Goal: Communication & Community: Answer question/provide support

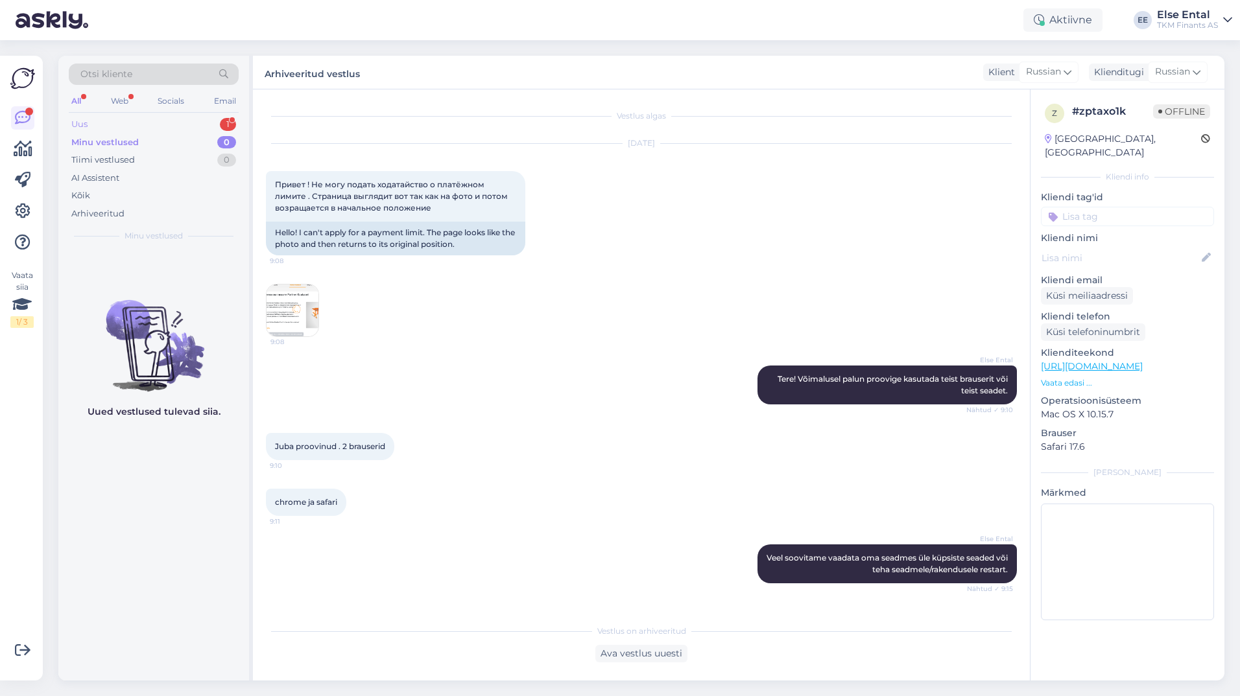
scroll to position [694, 0]
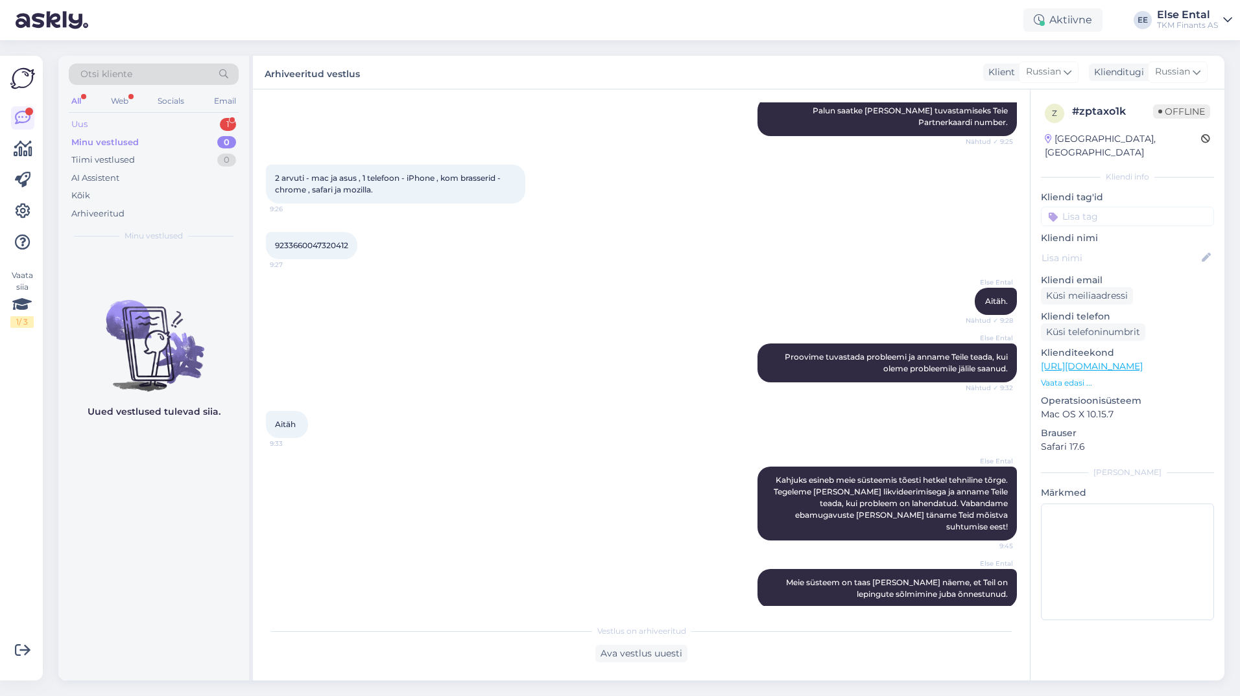
click at [134, 122] on div "Uus 1" at bounding box center [154, 124] width 170 height 18
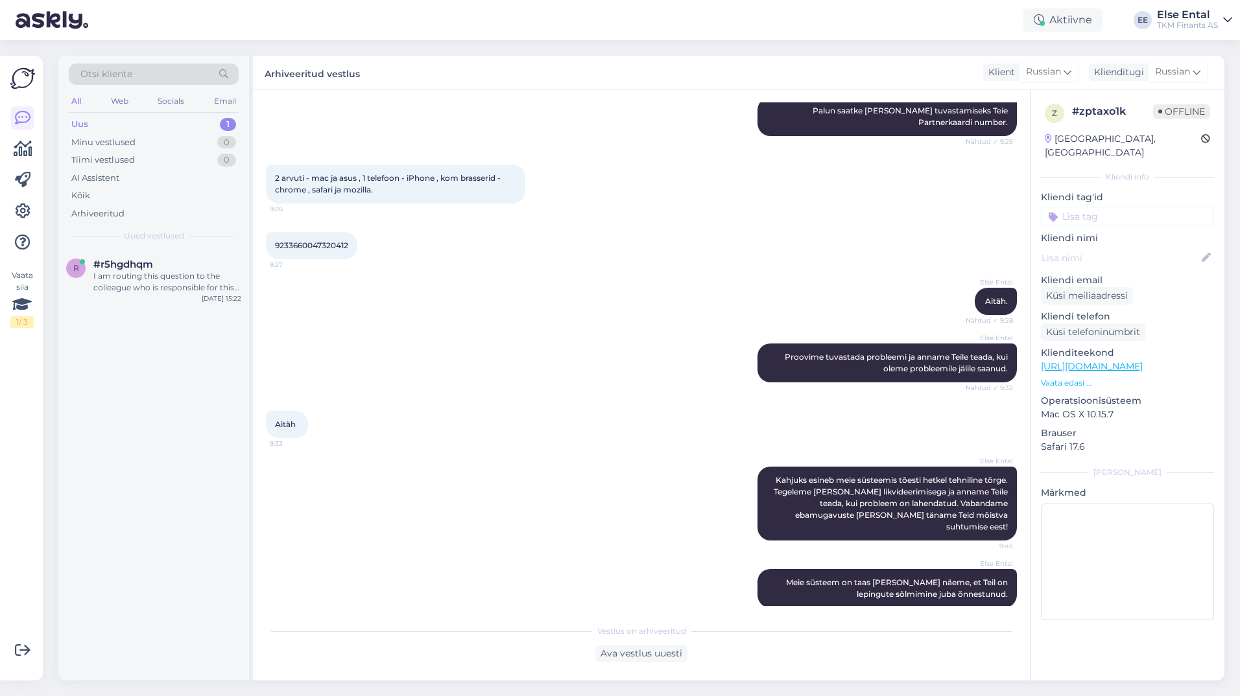
click at [95, 121] on div "Uus 1" at bounding box center [154, 124] width 170 height 18
click at [128, 298] on div "r #r5hgdhqm I am routing this question to the colleague who is responsible for …" at bounding box center [153, 279] width 191 height 58
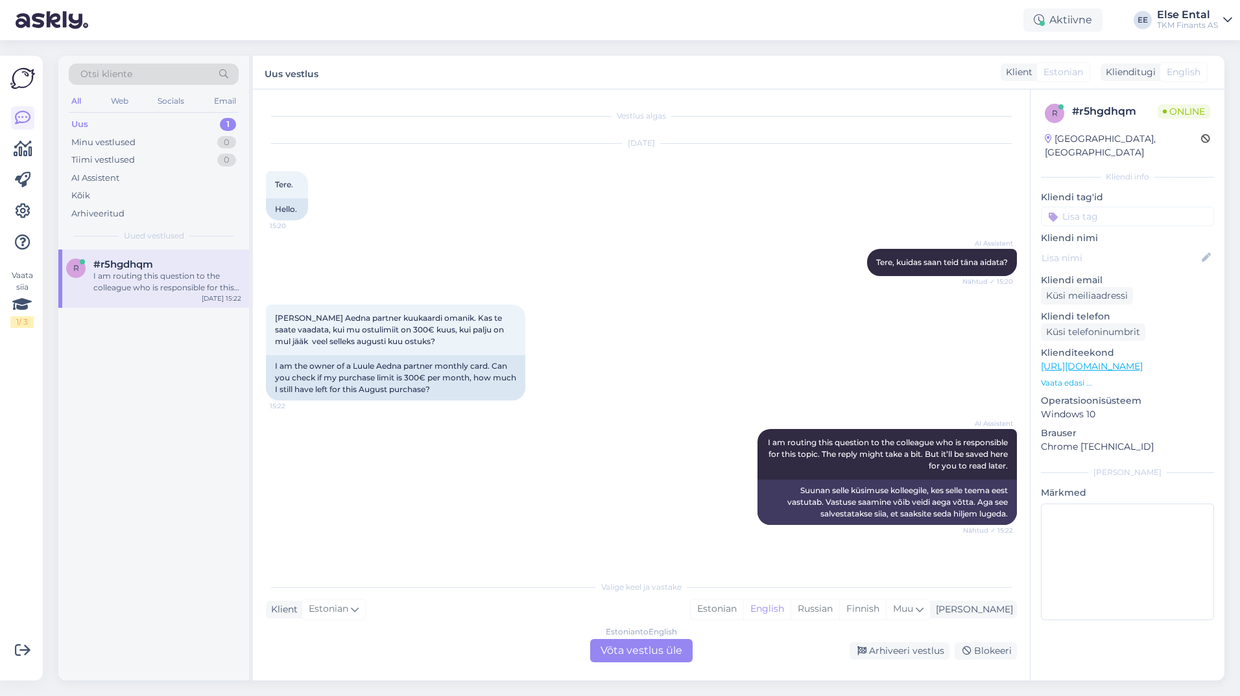
scroll to position [0, 0]
click at [632, 655] on div "Estonian to English Võta vestlus üle" at bounding box center [641, 650] width 102 height 23
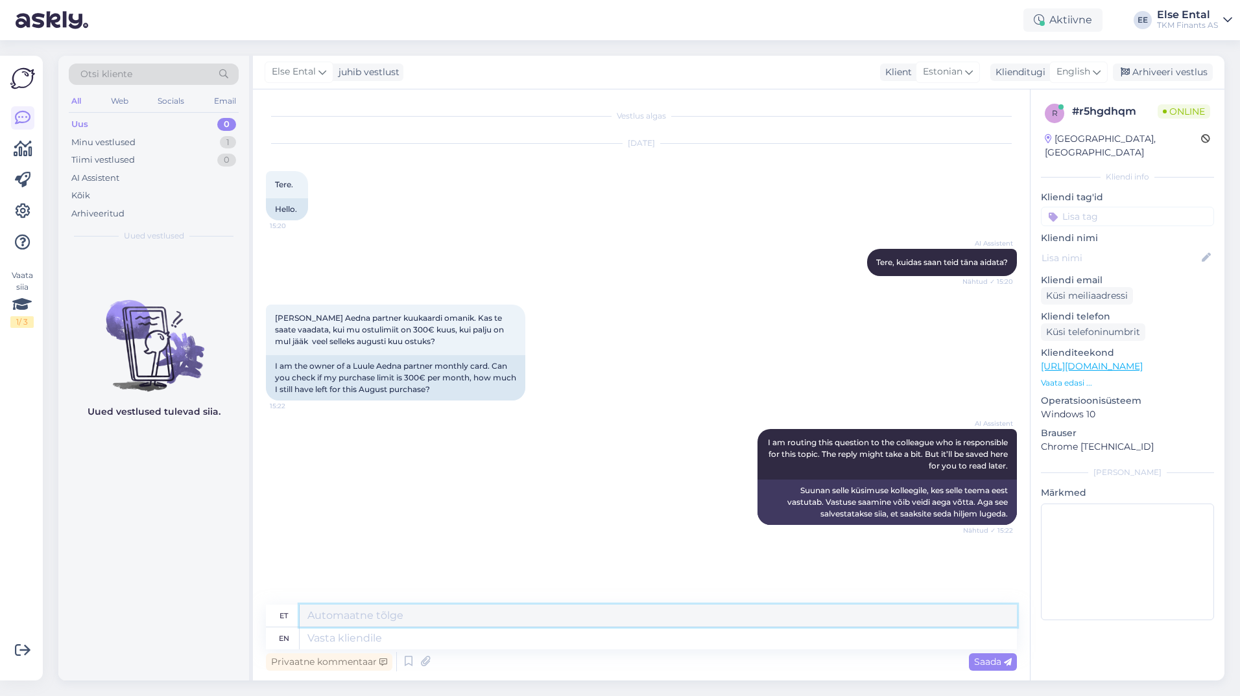
click at [430, 615] on textarea at bounding box center [658, 616] width 717 height 22
click at [1088, 75] on span "English" at bounding box center [1073, 72] width 34 height 14
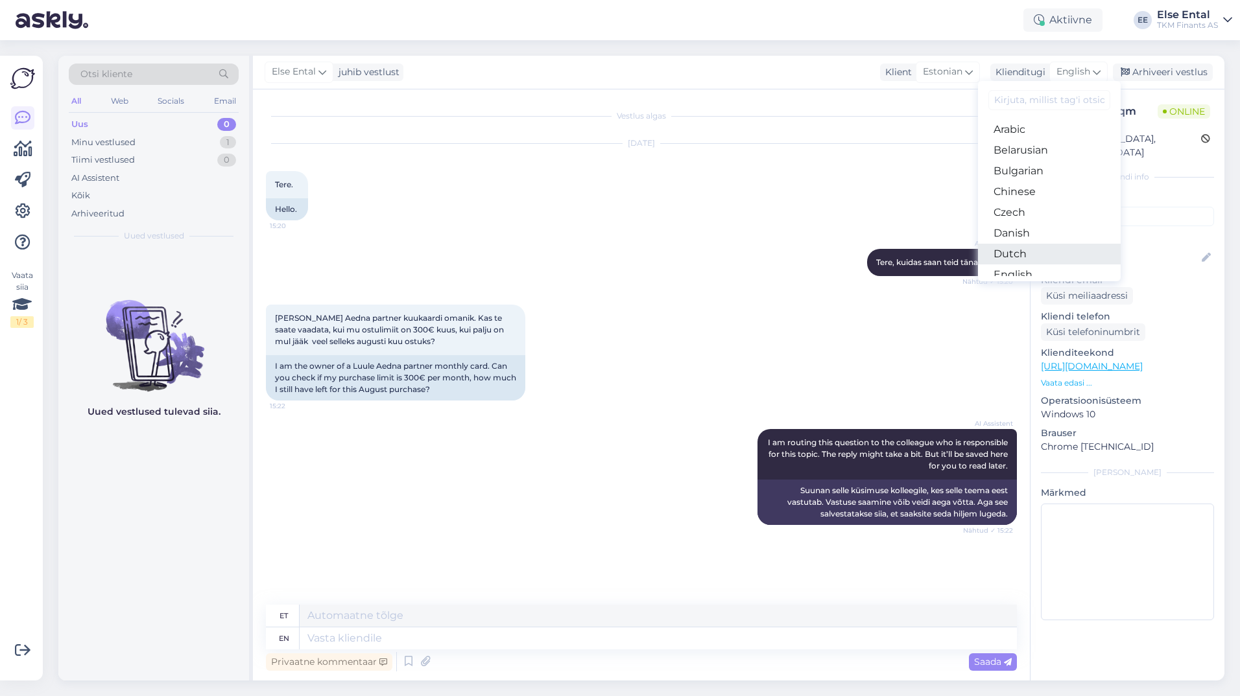
scroll to position [65, 0]
click at [1024, 230] on link "Estonian" at bounding box center [1049, 230] width 143 height 21
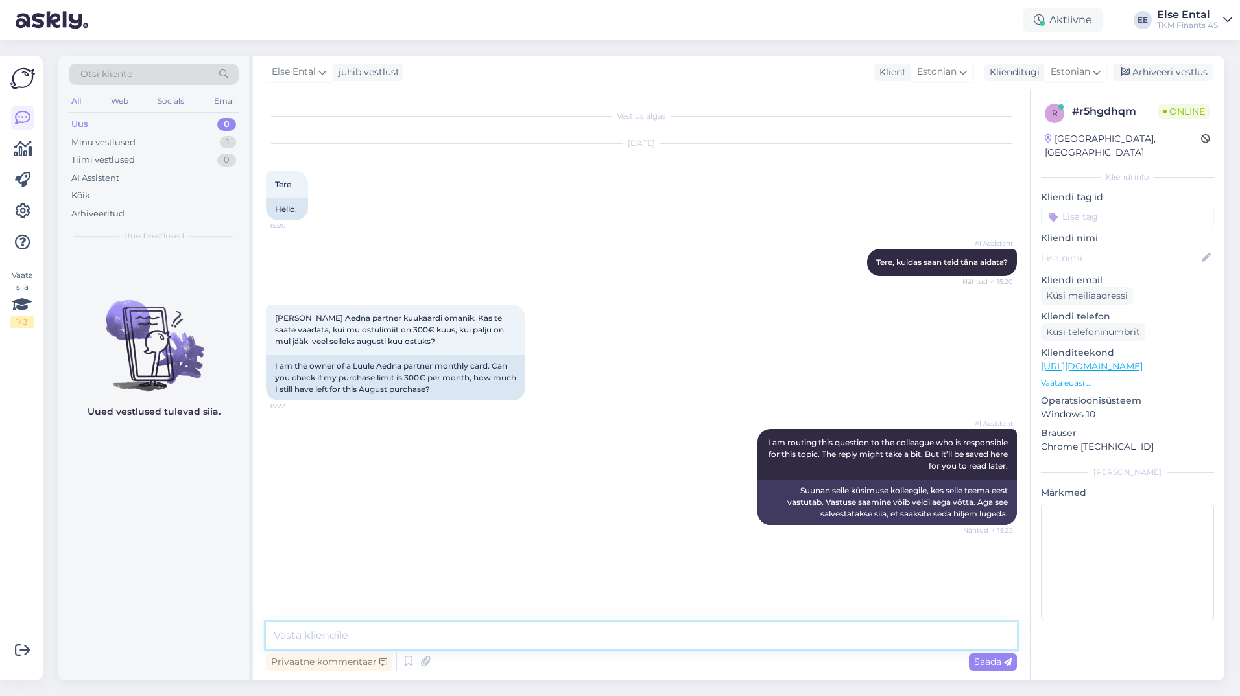
click at [475, 635] on textarea at bounding box center [641, 636] width 751 height 27
click at [643, 643] on textarea "Tere, kinnitame, et Teie ostulimiit on 300 eurot kuus. Hetkel on Teie" at bounding box center [641, 636] width 751 height 27
click at [764, 639] on textarea "Tere, kinnitame, et Teie ostulimiit on 300 eurot kuus. Hetkel on Teie ostulimii…" at bounding box center [641, 636] width 751 height 27
paste textarea "190,25"
click at [394, 636] on textarea "Tere, kinnitame, et Teie ostulimiit on 300 eurot kuus. Hetkel on Teie ostulimii…" at bounding box center [641, 636] width 751 height 27
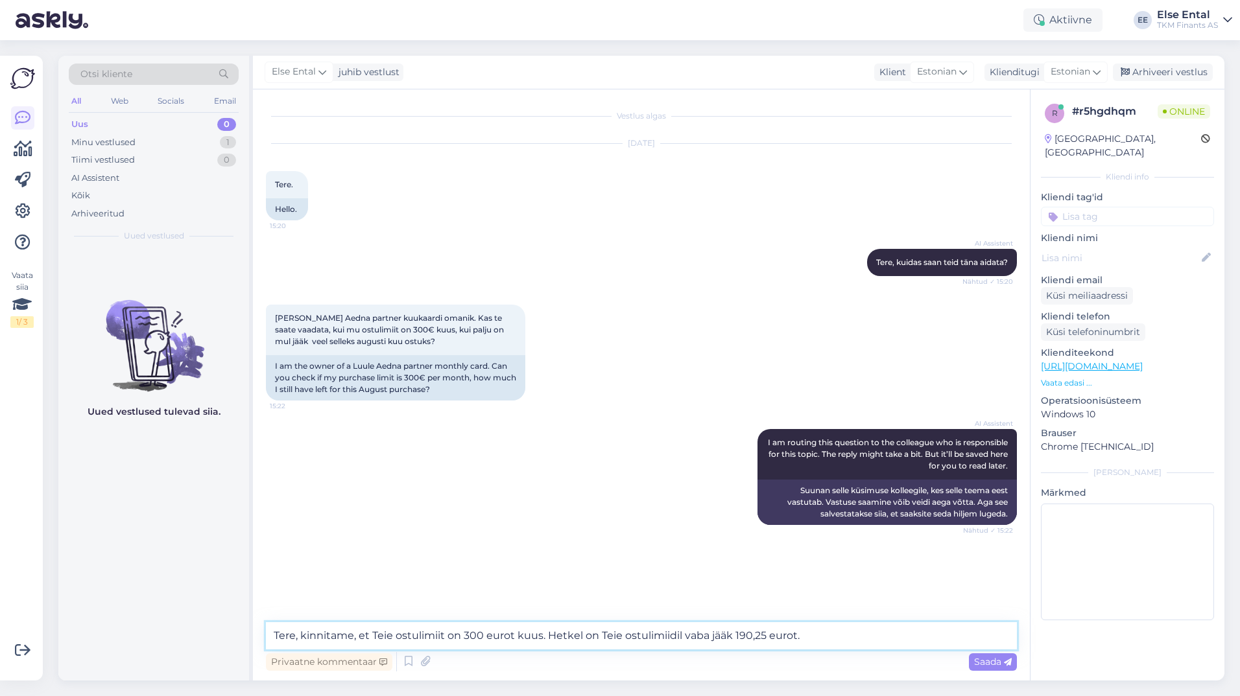
click at [373, 636] on textarea "Tere, kinnitame, et Teie ostulimiit on 300 eurot kuus. Hetkel on Teie ostulimii…" at bounding box center [641, 636] width 751 height 27
click at [579, 633] on textarea "Tere, kinnitame, et vastavalt lepingule on Teie ostulimiit on 300 eurot kuus. H…" at bounding box center [641, 636] width 751 height 27
type textarea "Tere, kinnitame, et vastavalt lepingule on Teie ostulimiit 300 eurot kuus. Hetk…"
click at [925, 637] on textarea "Tere, kinnitame, et vastavalt lepingule on Teie ostulimiit 300 eurot kuus. Hetk…" at bounding box center [641, 636] width 751 height 27
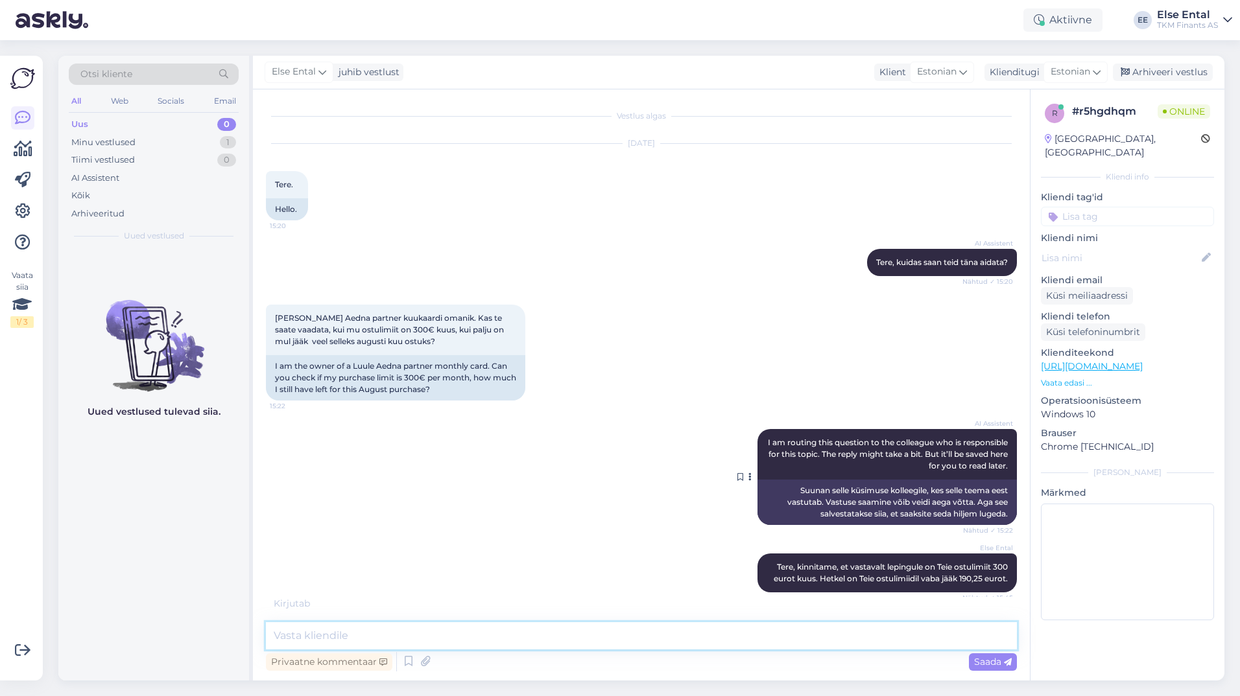
scroll to position [10, 0]
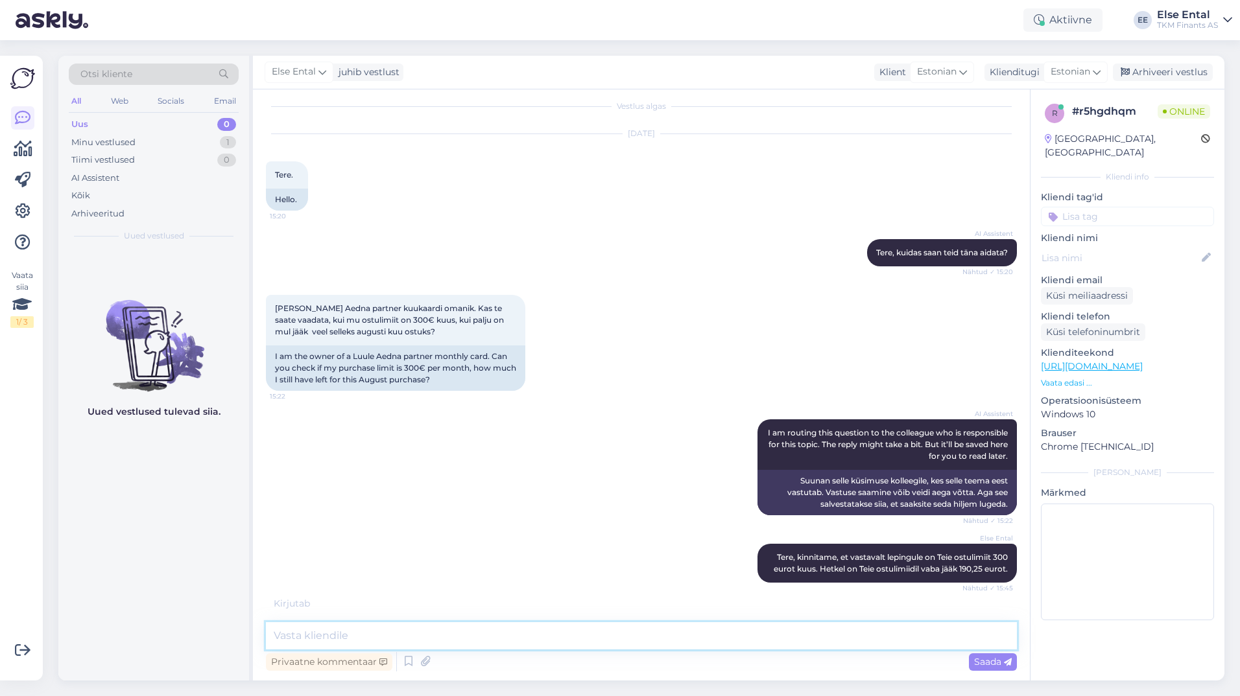
click at [550, 637] on textarea at bounding box center [641, 636] width 751 height 27
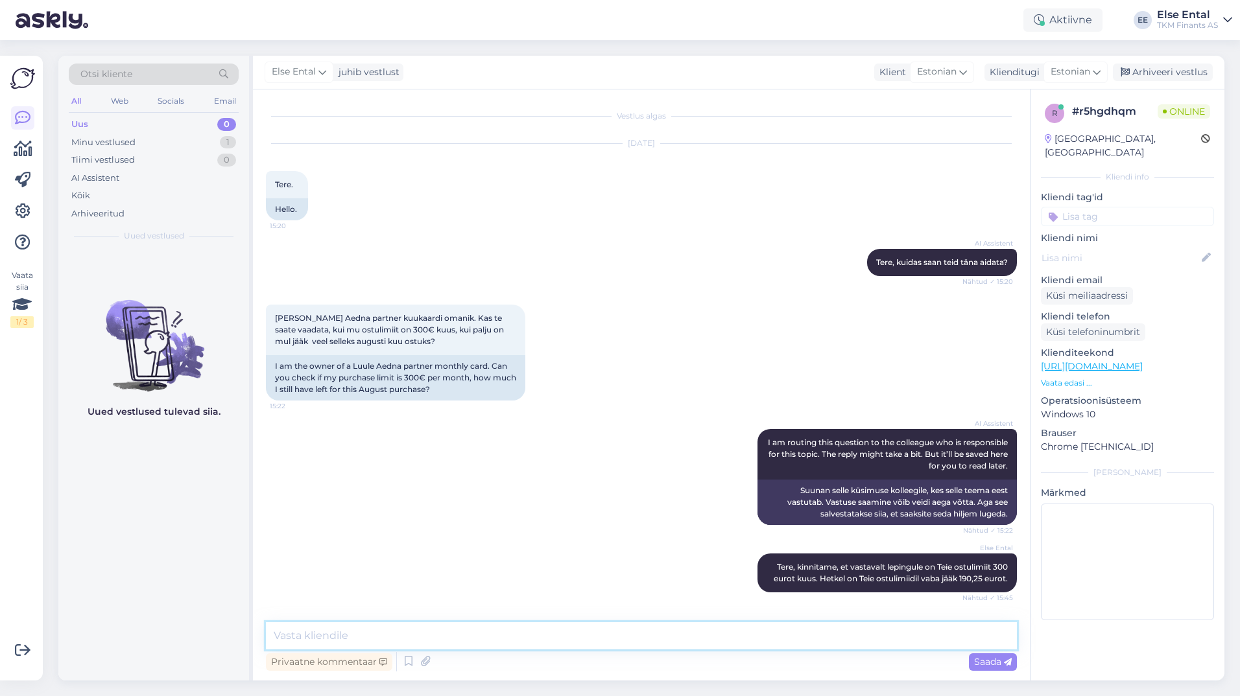
click at [534, 639] on textarea at bounding box center [641, 636] width 751 height 27
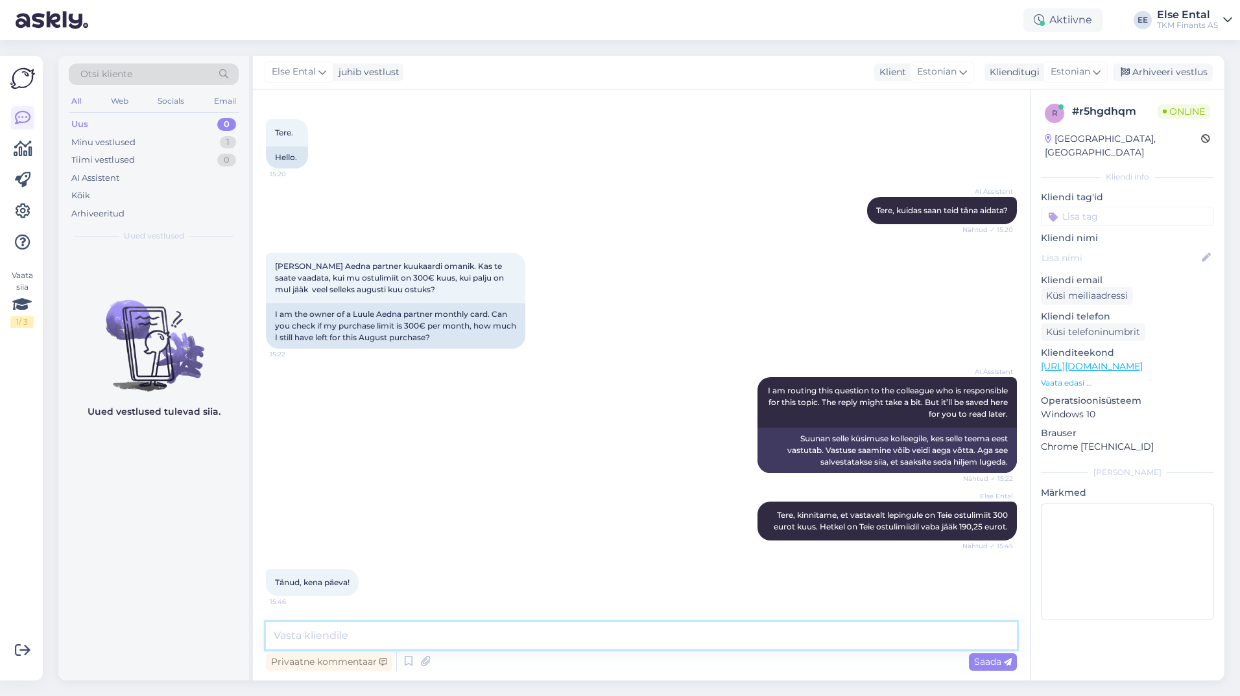
click at [393, 624] on textarea at bounding box center [641, 636] width 751 height 27
click at [396, 633] on textarea at bounding box center [641, 636] width 751 height 27
type textarea "Kena päeva Teile samuti!"
click at [478, 639] on textarea "Kena päeva Teile samuti!" at bounding box center [641, 636] width 751 height 27
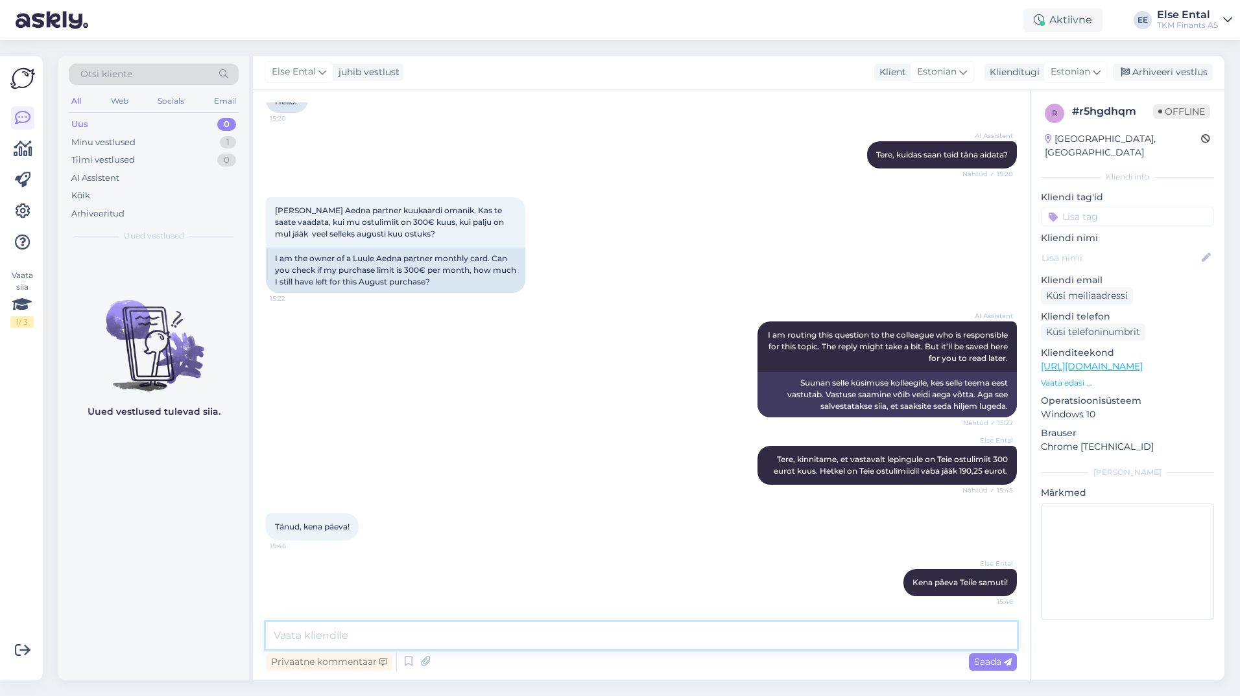
scroll to position [0, 0]
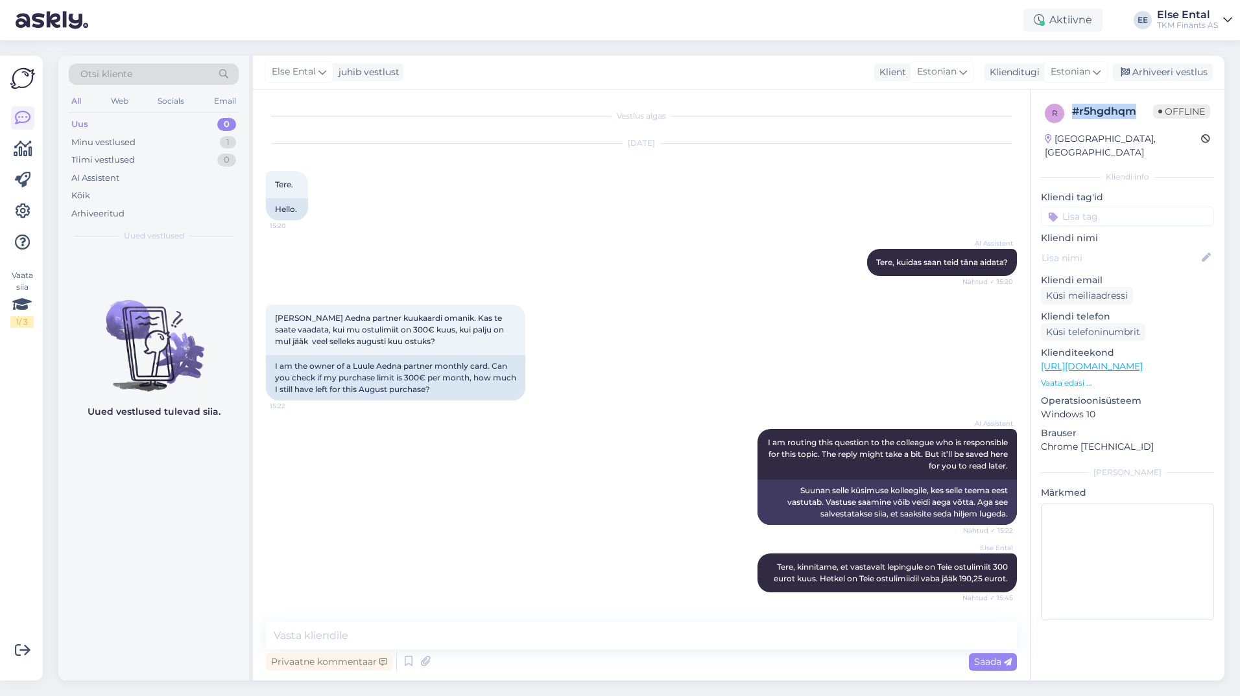
drag, startPoint x: 1137, startPoint y: 112, endPoint x: 1073, endPoint y: 117, distance: 63.8
click at [1073, 117] on div "# r5hgdhqm" at bounding box center [1112, 112] width 81 height 16
copy div "# r5hgdhqm"
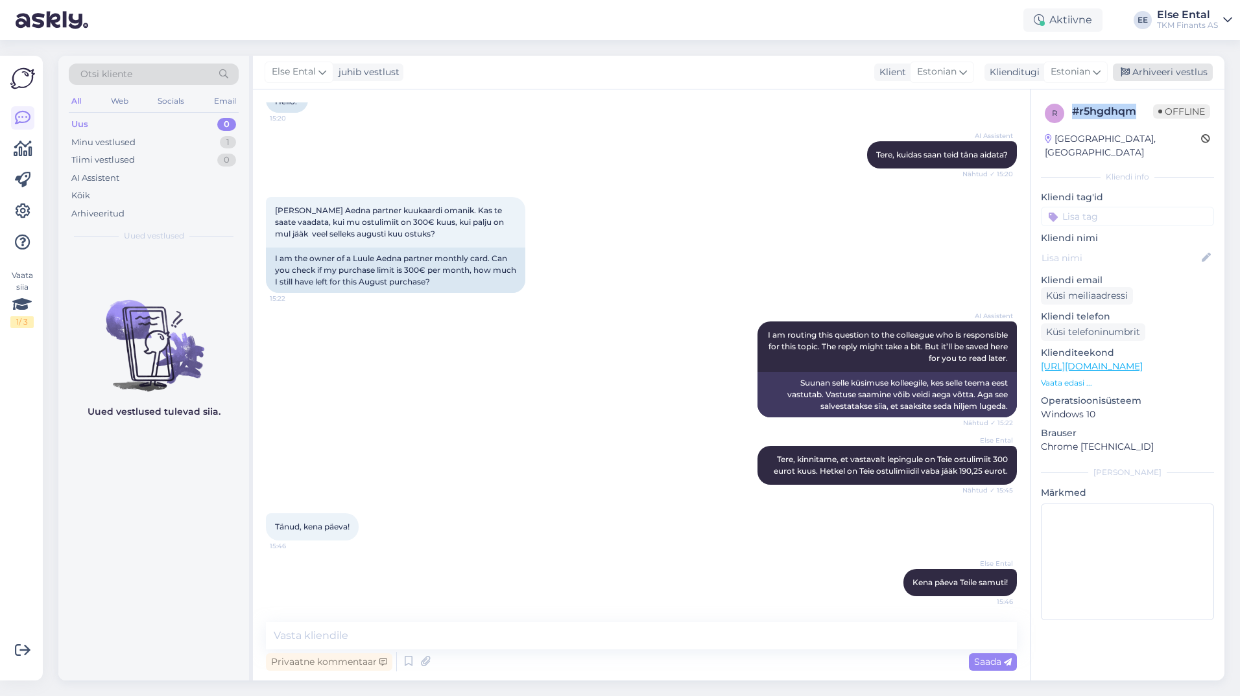
click at [1197, 74] on div "Arhiveeri vestlus" at bounding box center [1163, 73] width 100 height 18
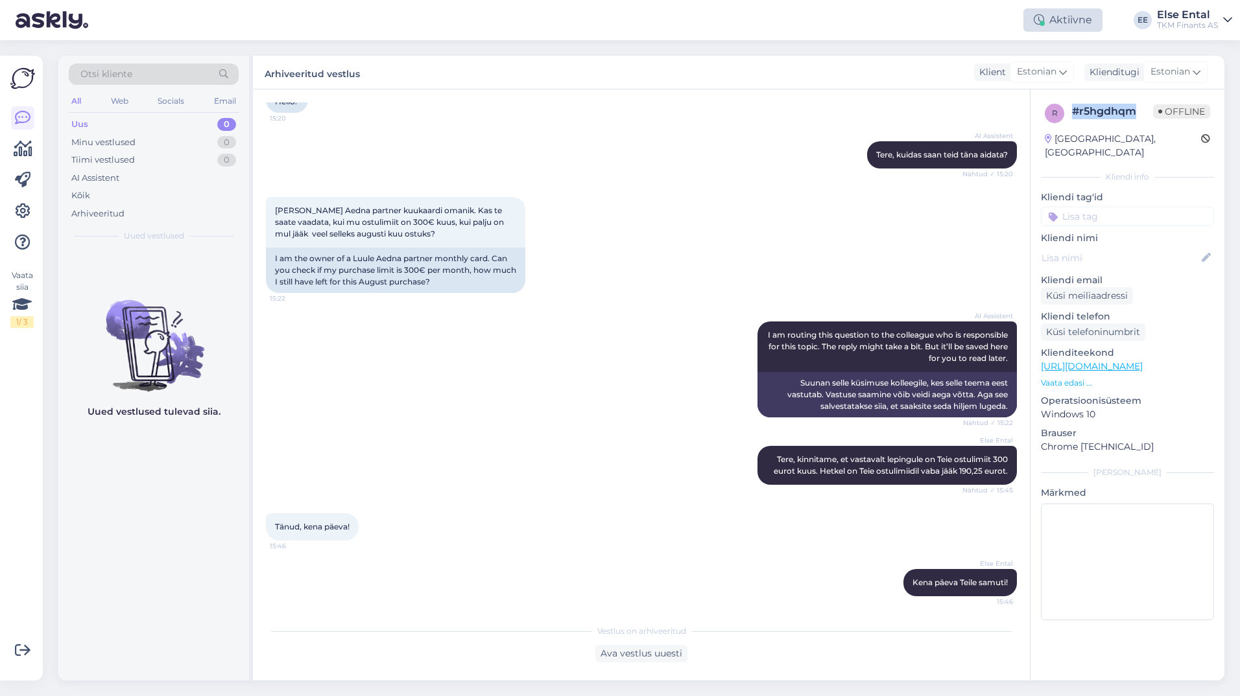
click at [1047, 29] on div "Aktiivne" at bounding box center [1062, 19] width 79 height 23
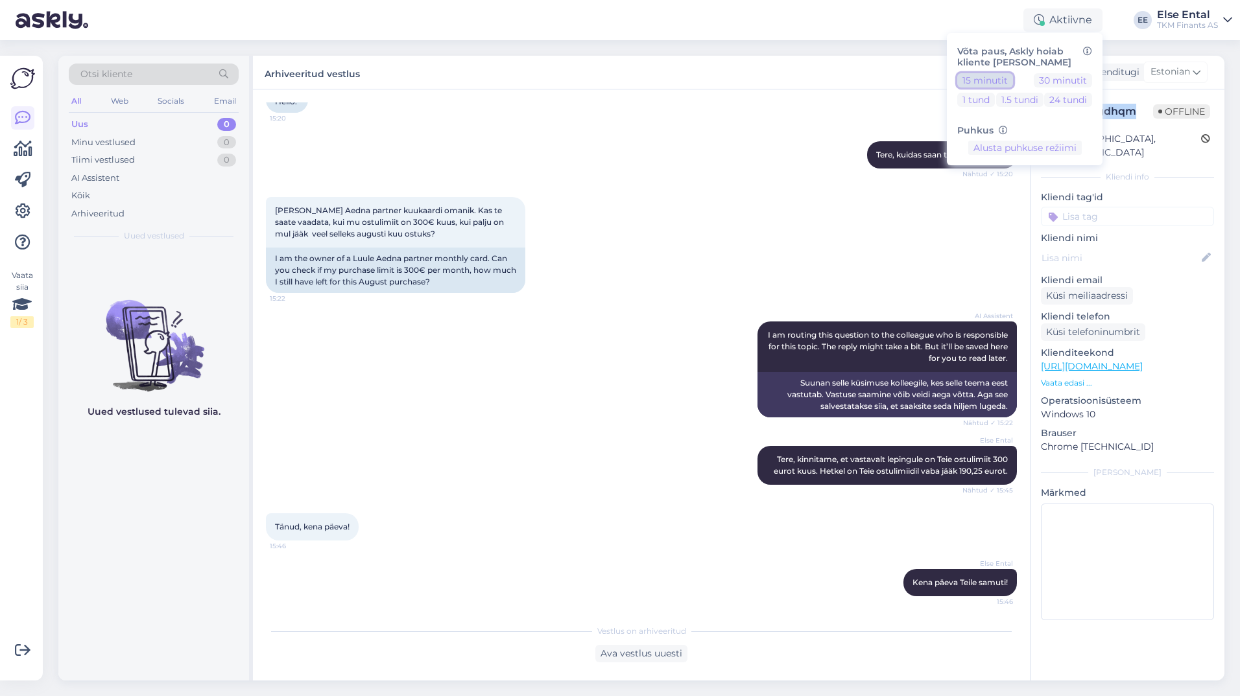
click at [995, 80] on button "15 minutit" at bounding box center [985, 80] width 56 height 14
click at [1018, 190] on button "Lõpeta paus" at bounding box center [1024, 189] width 65 height 14
click at [657, 113] on div "[DATE] Tere. 15:20 Hello." at bounding box center [641, 74] width 751 height 105
